Goal: Check status: Check status

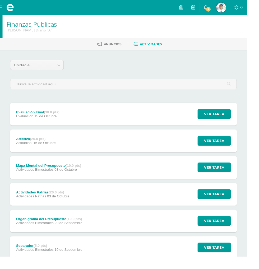
click at [238, 12] on span "Edras Josué Alejandro Mi Perfil" at bounding box center [232, 8] width 13 height 11
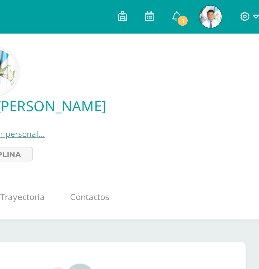
click at [218, 7] on link "1" at bounding box center [216, 8] width 13 height 16
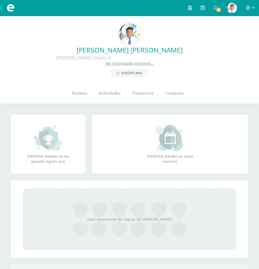
click at [221, 12] on span "1" at bounding box center [219, 10] width 6 height 6
click at [82, 95] on span "Punteos" at bounding box center [79, 94] width 15 height 6
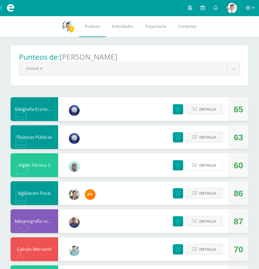
click at [209, 170] on span "Detalle" at bounding box center [208, 166] width 17 height 10
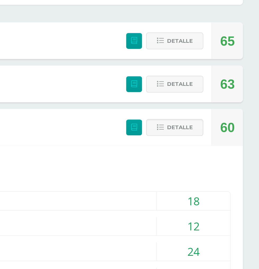
scroll to position [42, 0]
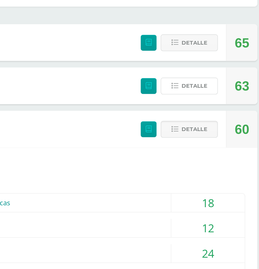
click at [218, 93] on button "Detalle" at bounding box center [204, 95] width 37 height 11
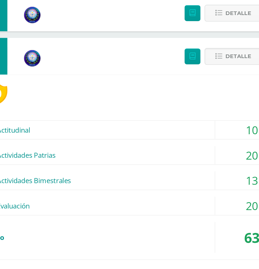
scroll to position [43, 0]
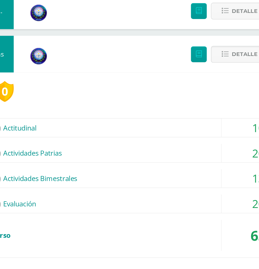
click at [144, 172] on div "(30.00pts) Actividades Bimestrales" at bounding box center [130, 175] width 222 height 12
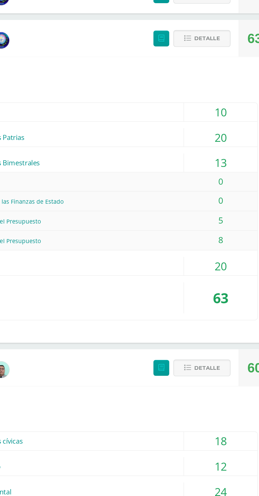
scroll to position [39, 0]
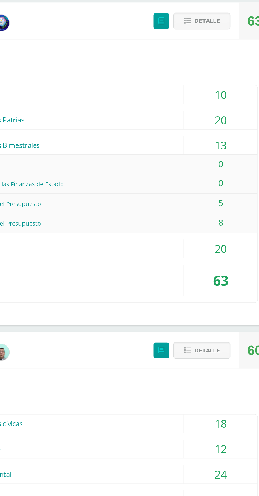
click at [215, 269] on span "Detalle" at bounding box center [208, 312] width 17 height 10
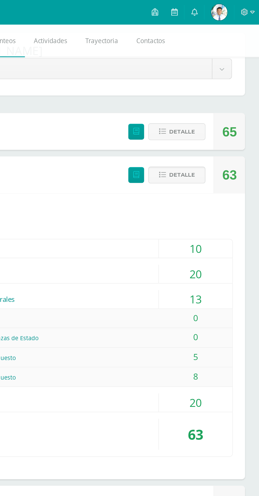
scroll to position [22, 0]
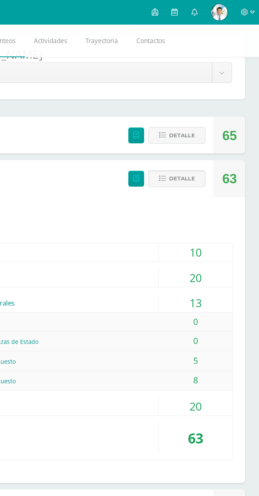
click at [216, 116] on button "Detalle" at bounding box center [204, 115] width 37 height 11
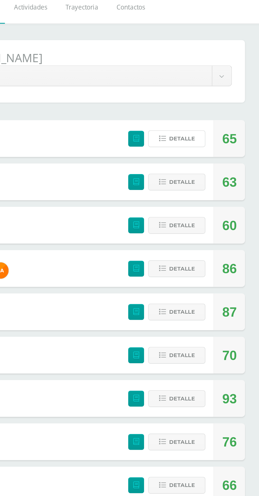
click at [217, 114] on button "Detalle" at bounding box center [204, 111] width 37 height 11
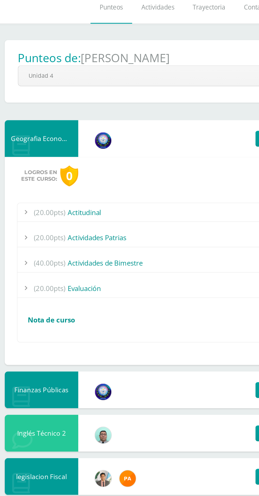
click at [97, 208] on div "(20.00pts) Evaluación" at bounding box center [130, 208] width 222 height 12
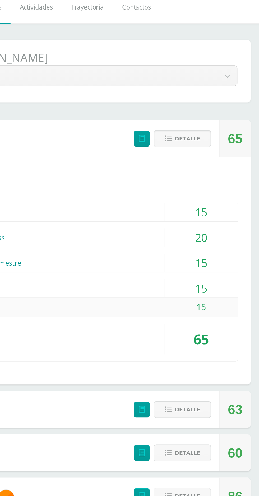
click at [211, 115] on span "Detalle" at bounding box center [208, 112] width 17 height 10
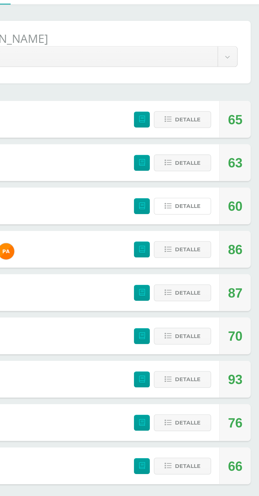
click at [210, 172] on span "Detalle" at bounding box center [208, 168] width 17 height 10
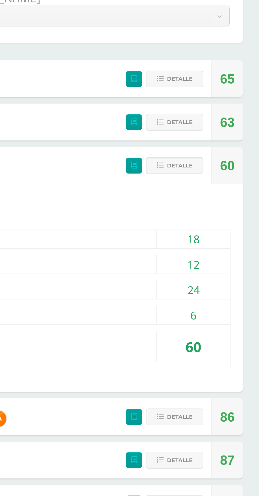
click at [217, 171] on button "Detalle" at bounding box center [204, 167] width 37 height 11
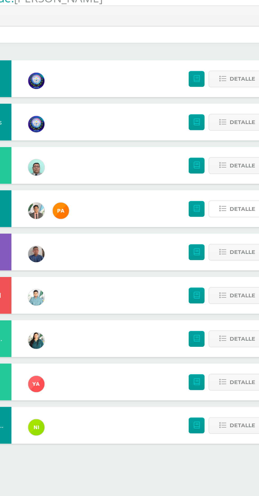
click at [199, 197] on button "Detalle" at bounding box center [204, 195] width 37 height 11
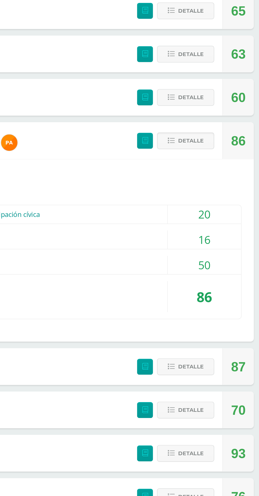
click at [210, 196] on span "Detalle" at bounding box center [208, 196] width 17 height 10
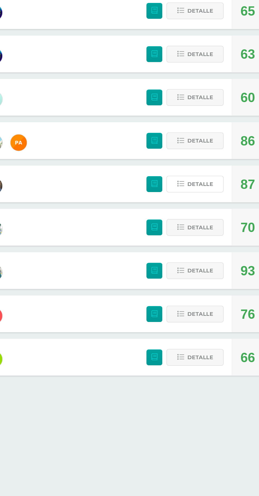
click at [203, 222] on span "Detalle" at bounding box center [208, 224] width 17 height 10
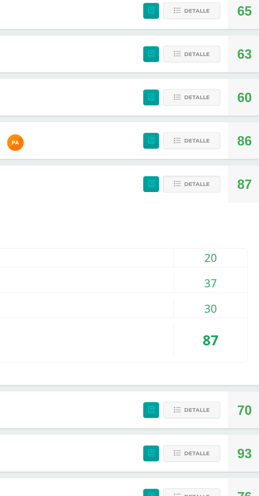
click at [217, 224] on button "Detalle" at bounding box center [204, 223] width 37 height 11
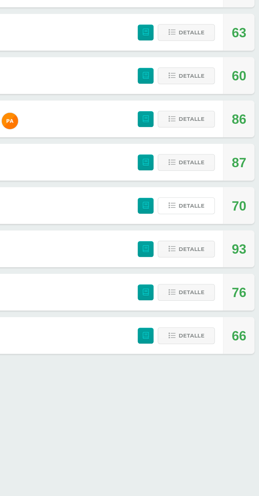
click at [212, 252] on span "Detalle" at bounding box center [208, 252] width 17 height 10
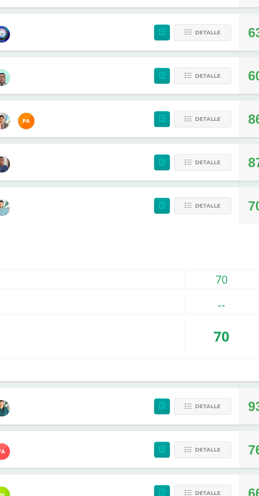
click at [210, 251] on span "Detalle" at bounding box center [208, 252] width 17 height 10
